Goal: Find specific page/section: Locate a particular part of the current website

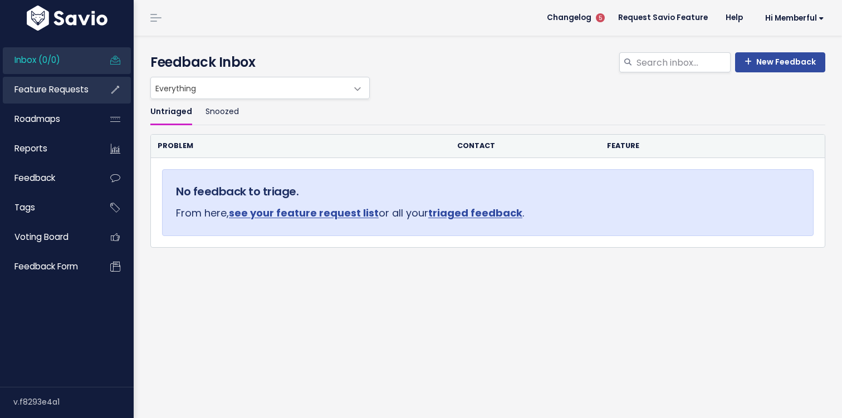
click at [64, 93] on span "Feature Requests" at bounding box center [51, 90] width 74 height 12
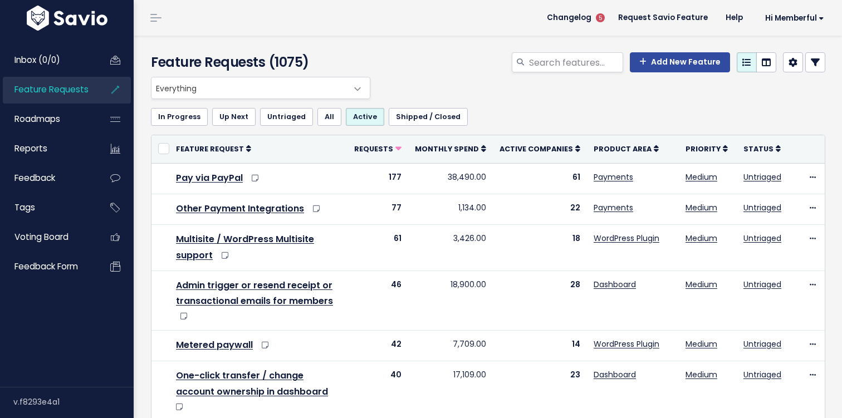
click at [540, 76] on div "Add New Feature" at bounding box center [603, 64] width 461 height 25
click at [560, 62] on input "search" at bounding box center [575, 62] width 95 height 20
type input "free post"
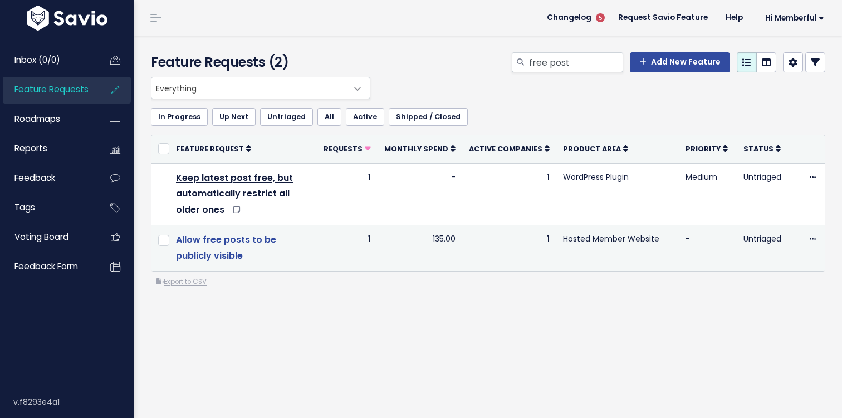
click at [256, 240] on link "Allow free posts to be publicly visible" at bounding box center [226, 247] width 100 height 29
